Goal: Task Accomplishment & Management: Use online tool/utility

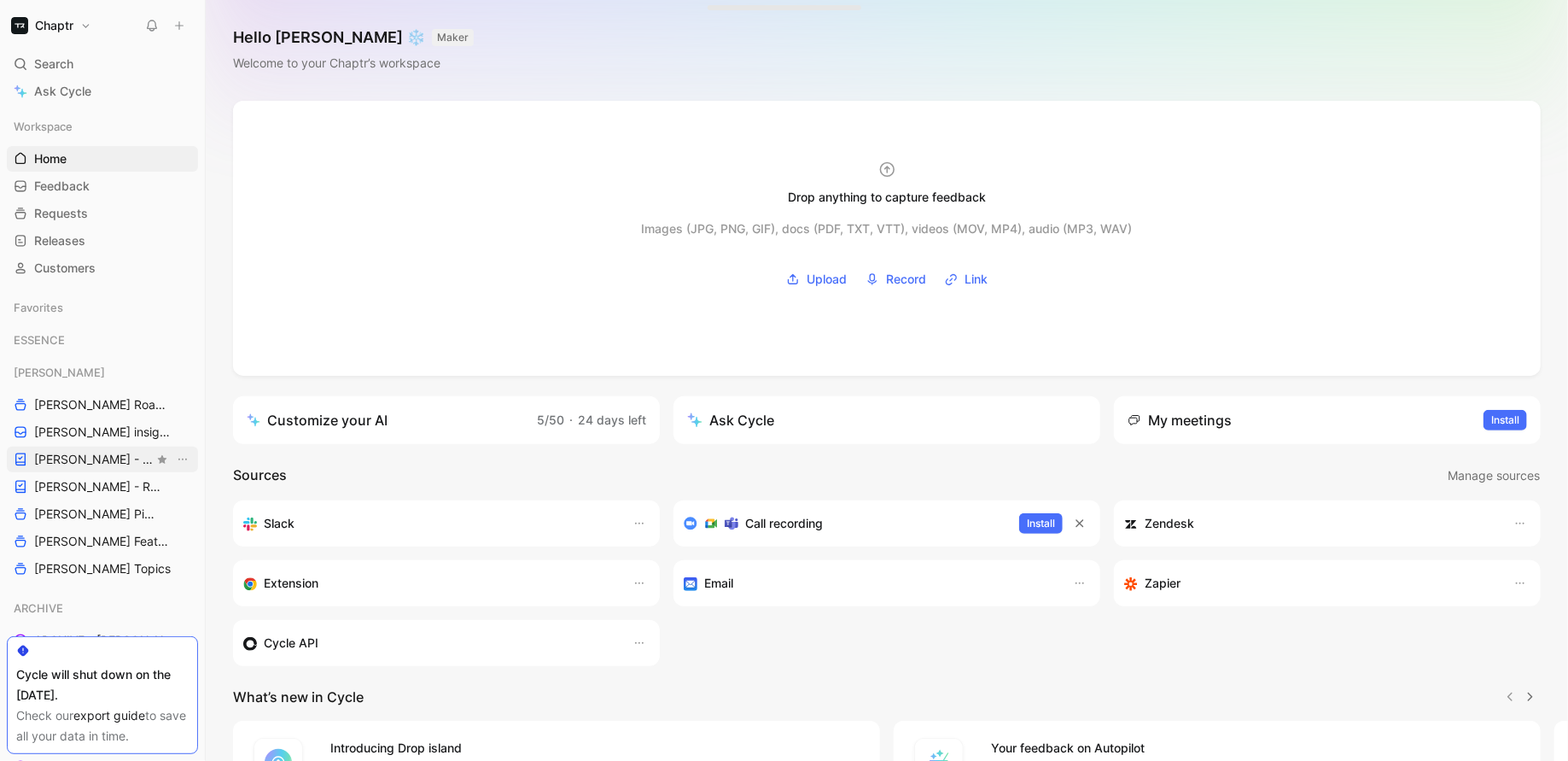
click at [78, 463] on span "[PERSON_NAME] - PLANNINGS" at bounding box center [94, 459] width 119 height 17
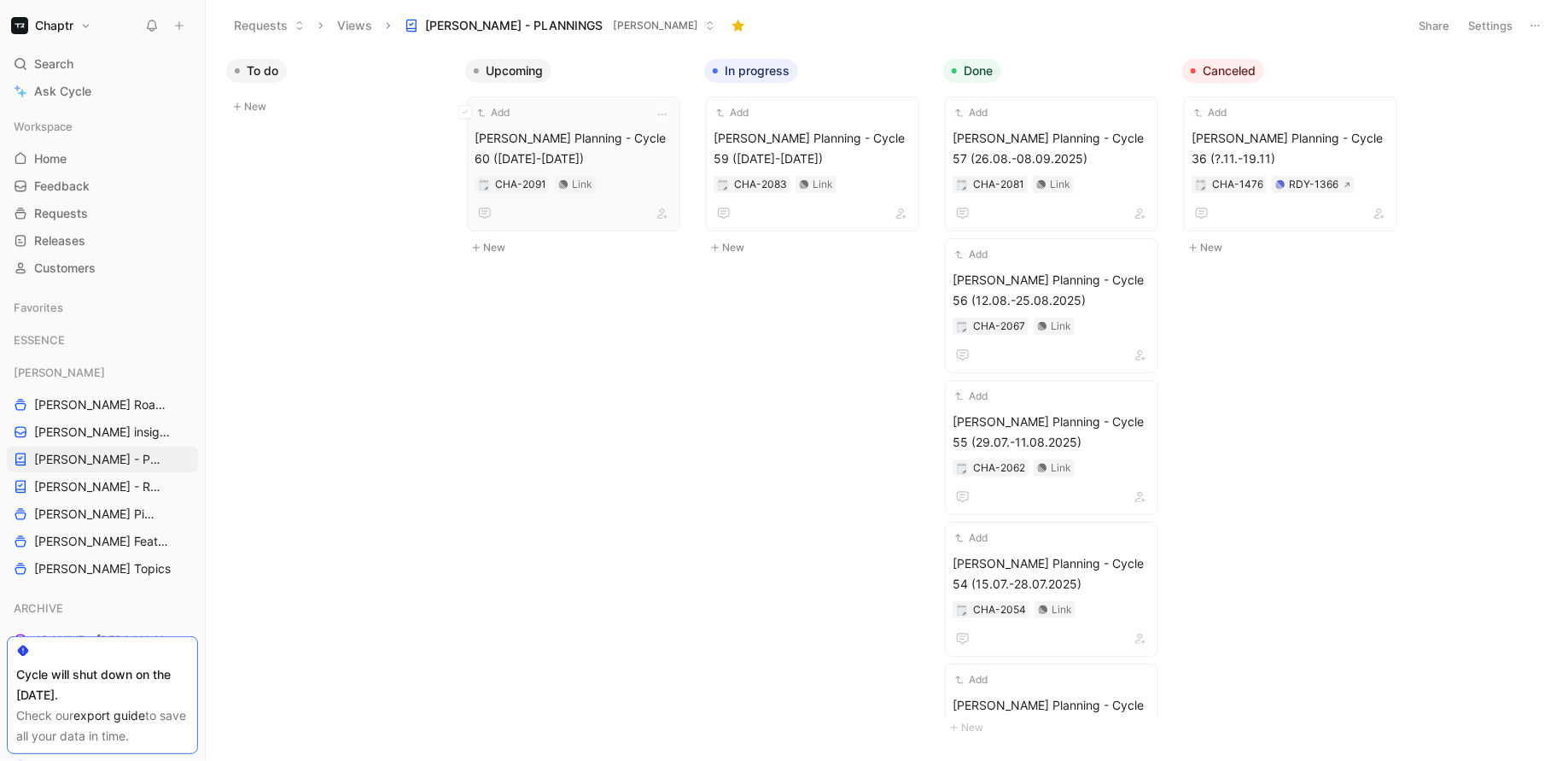
click at [590, 124] on div "Add [PERSON_NAME] Planning - Cycle 60 ([DATE]-[DATE]) CHA-2091 Link" at bounding box center [574, 164] width 198 height 119
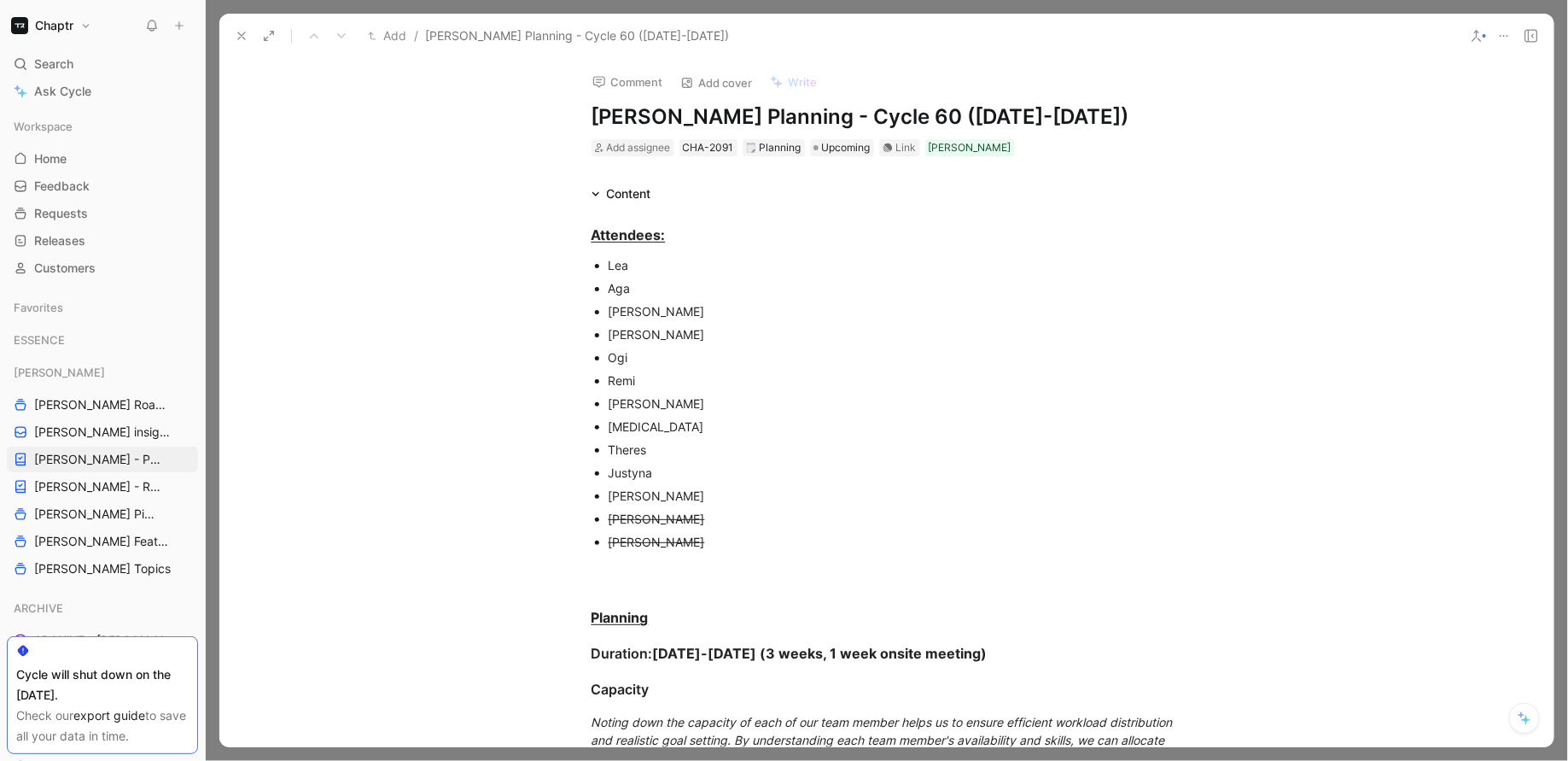
click at [1527, 49] on div "Add / [PERSON_NAME] Planning - Cycle 60 ([DATE]-[DATE])" at bounding box center [886, 35] width 1334 height 44
click at [1534, 40] on icon at bounding box center [1532, 36] width 14 height 14
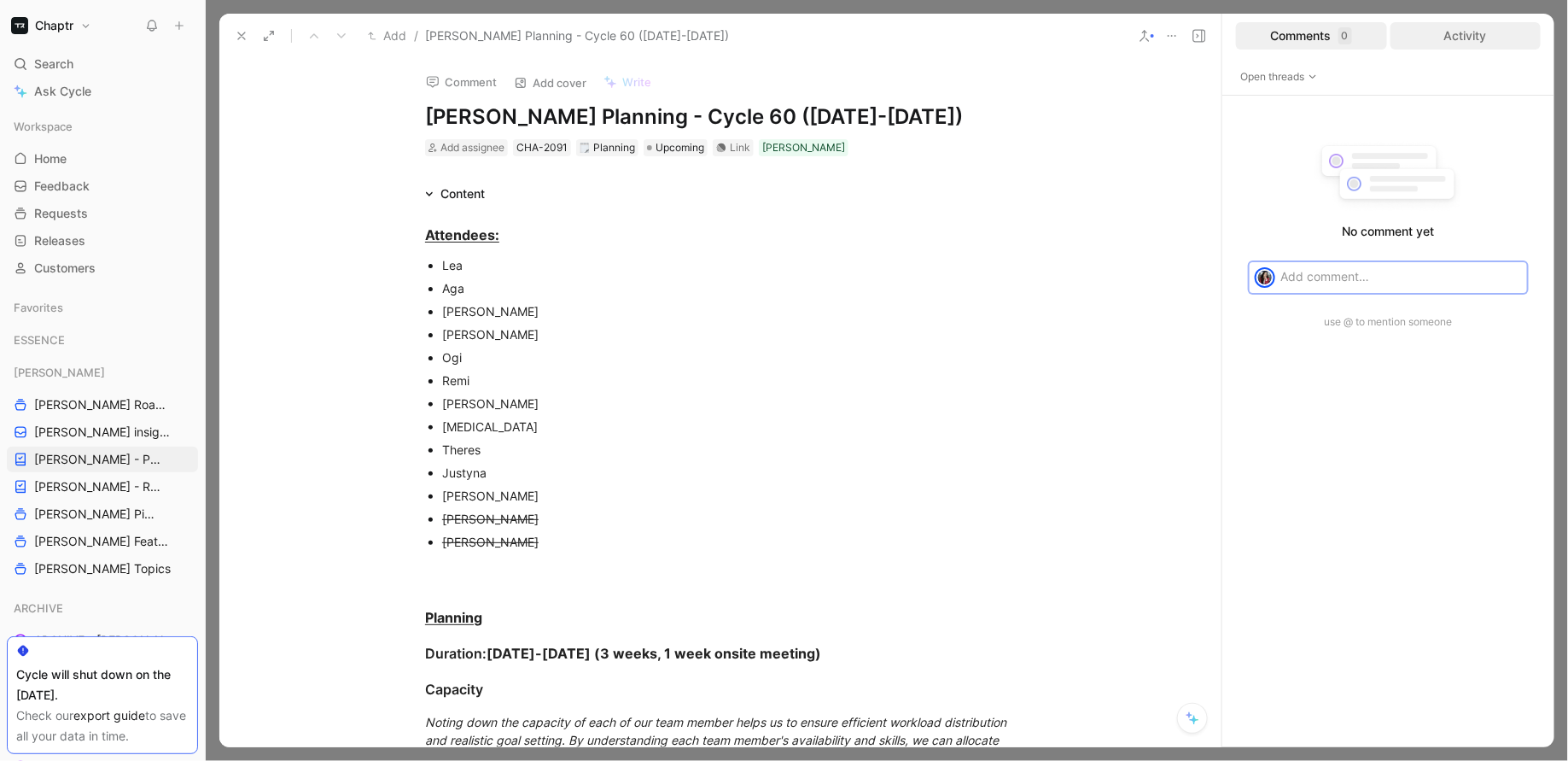
click at [1505, 36] on div "Activity" at bounding box center [1466, 36] width 152 height 27
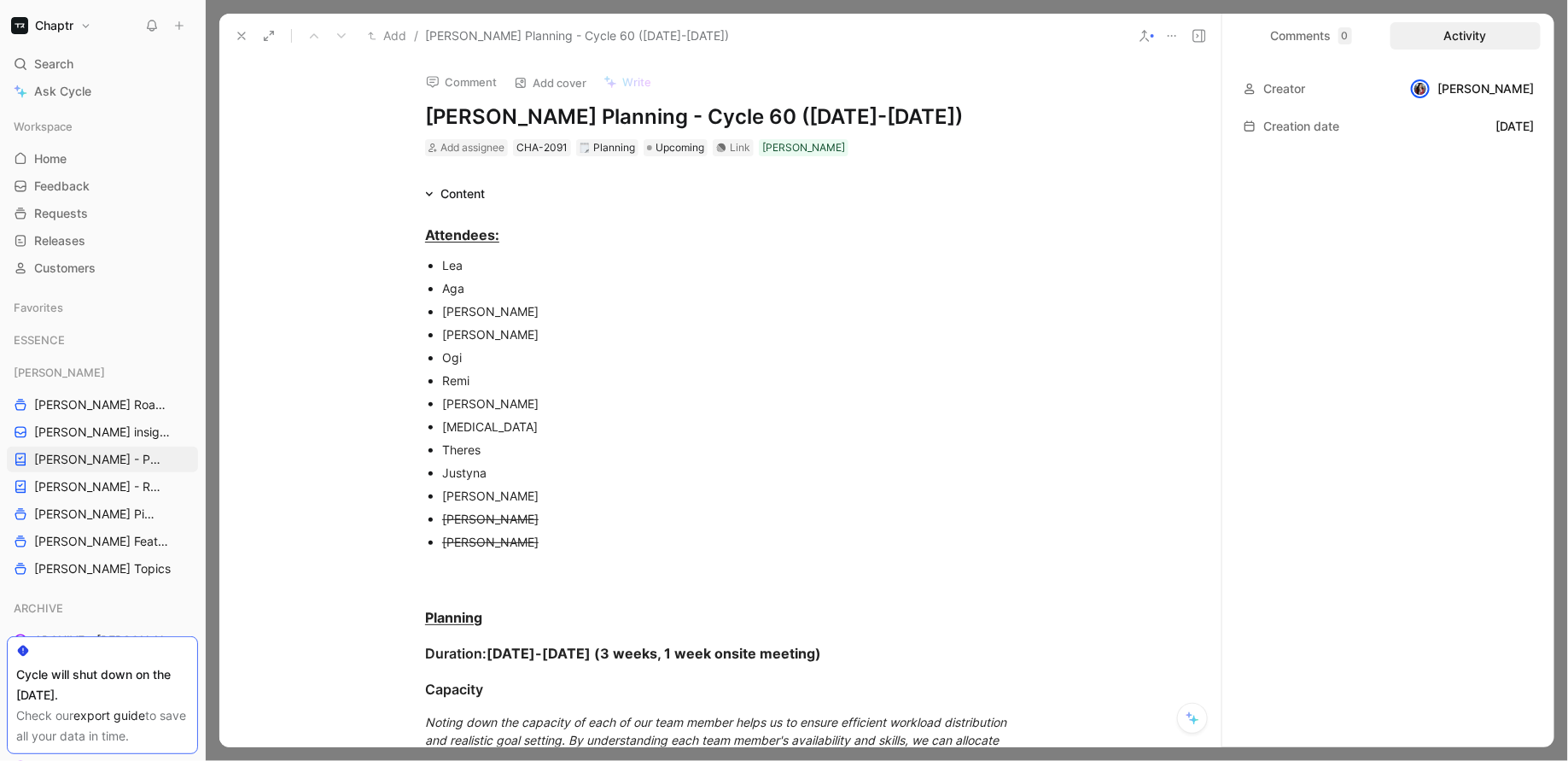
click at [242, 40] on icon at bounding box center [241, 36] width 14 height 14
